Goal: Navigation & Orientation: Go to known website

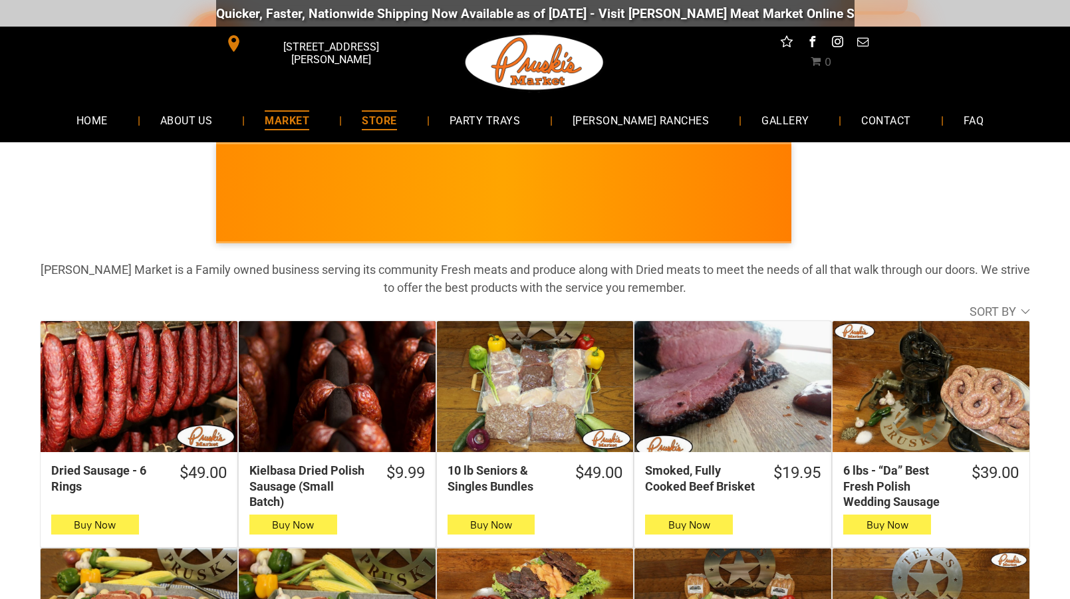
click at [309, 127] on span "MARKET" at bounding box center [287, 119] width 45 height 19
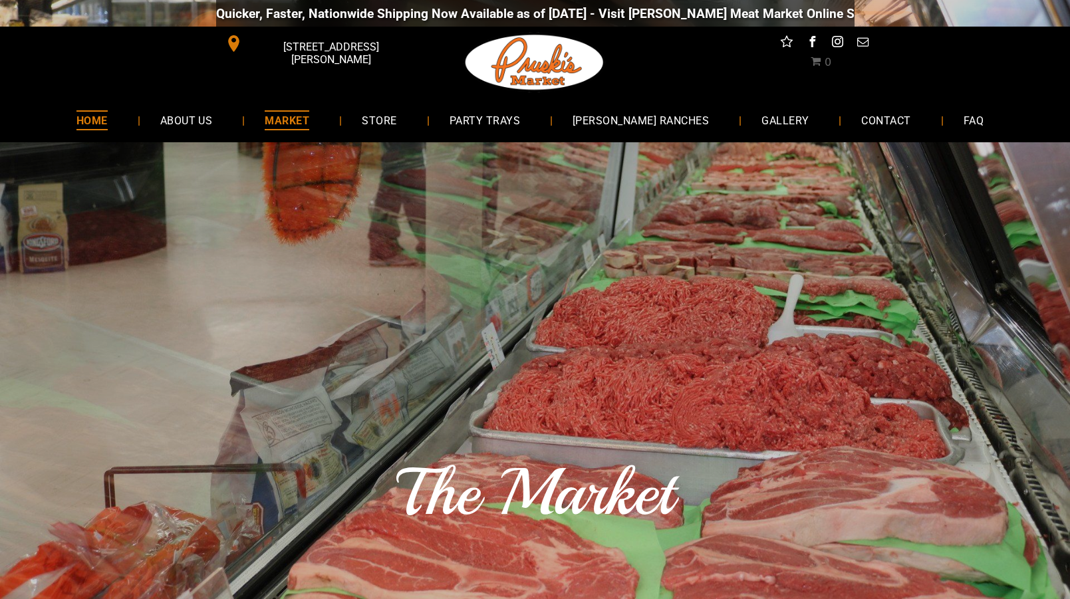
click at [108, 122] on span "HOME" at bounding box center [91, 119] width 31 height 19
